Goal: Task Accomplishment & Management: Use online tool/utility

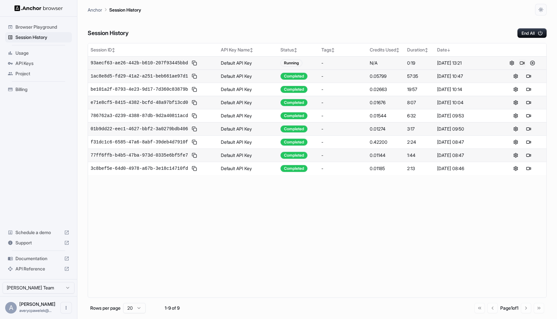
click at [522, 63] on button at bounding box center [522, 63] width 8 height 8
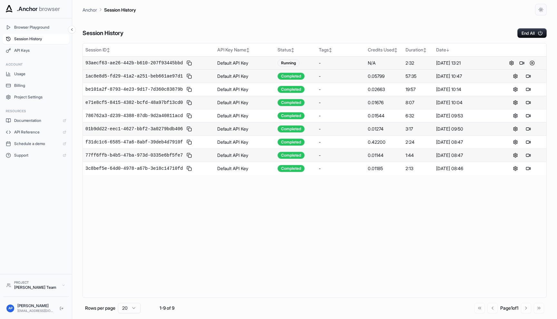
click at [533, 64] on button at bounding box center [532, 63] width 8 height 8
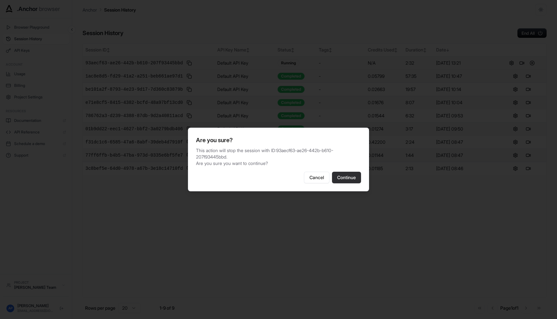
click at [351, 175] on button "Continue" at bounding box center [346, 178] width 29 height 12
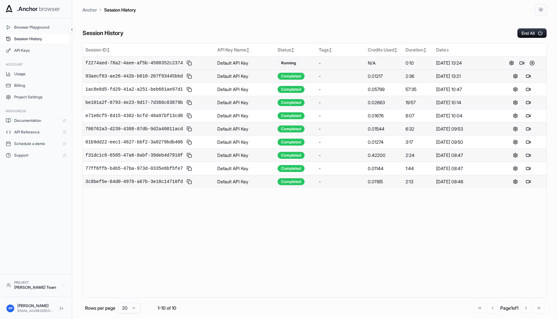
click at [523, 63] on button at bounding box center [522, 63] width 8 height 8
click at [520, 63] on button at bounding box center [522, 63] width 8 height 8
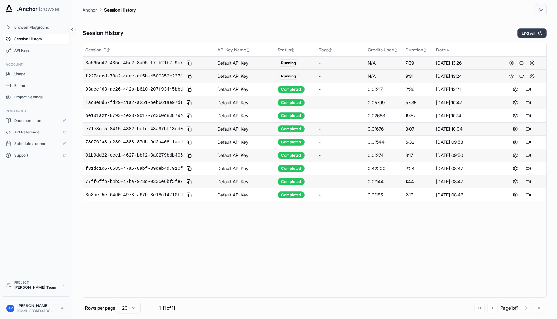
click at [532, 35] on button "End All" at bounding box center [531, 33] width 29 height 10
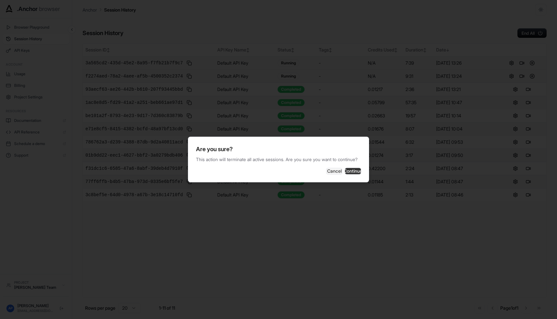
click at [347, 174] on button "Continue" at bounding box center [353, 171] width 16 height 6
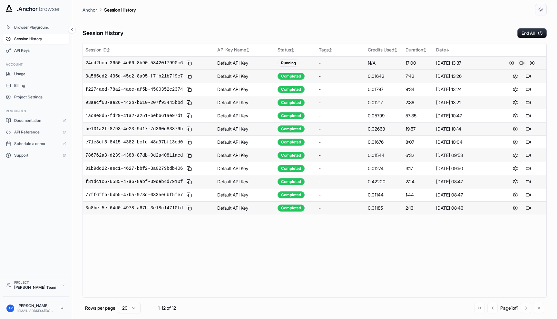
click at [521, 63] on button at bounding box center [522, 63] width 8 height 8
click at [541, 33] on icon "button" at bounding box center [540, 33] width 6 height 6
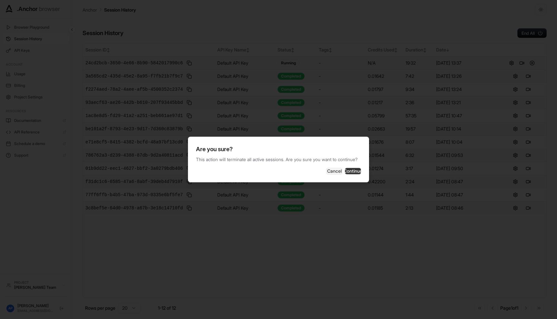
click at [355, 173] on button "Continue" at bounding box center [353, 171] width 16 height 6
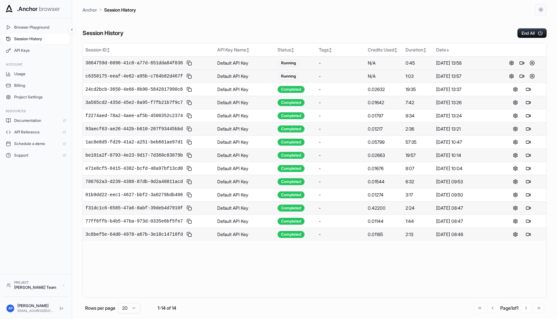
click at [457, 81] on td "Oct 13, 2025, 13:57" at bounding box center [465, 76] width 64 height 13
click at [520, 64] on button at bounding box center [522, 63] width 8 height 8
click at [530, 30] on button "End All" at bounding box center [531, 33] width 29 height 10
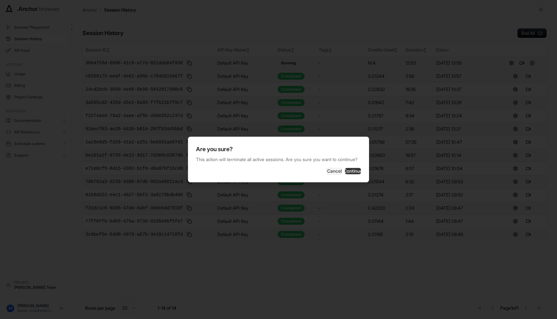
click at [354, 175] on button "Continue" at bounding box center [353, 171] width 16 height 6
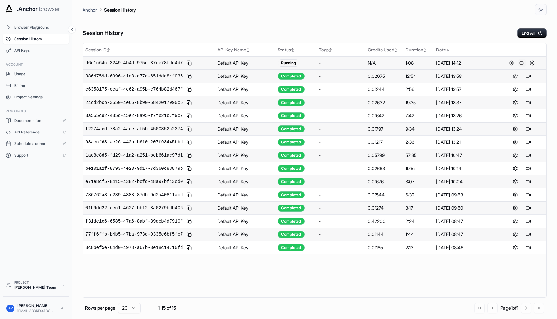
click at [521, 63] on button at bounding box center [522, 63] width 8 height 8
click at [520, 32] on button "End All" at bounding box center [531, 33] width 29 height 10
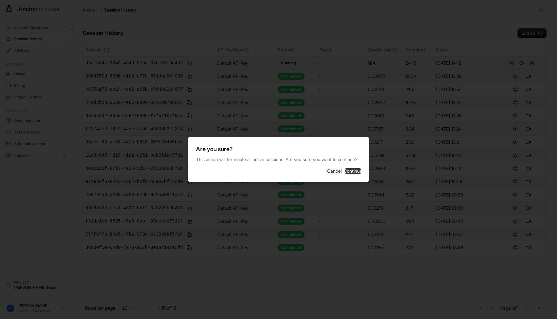
click at [347, 175] on button "Continue" at bounding box center [353, 171] width 16 height 6
